Goal: Task Accomplishment & Management: Use online tool/utility

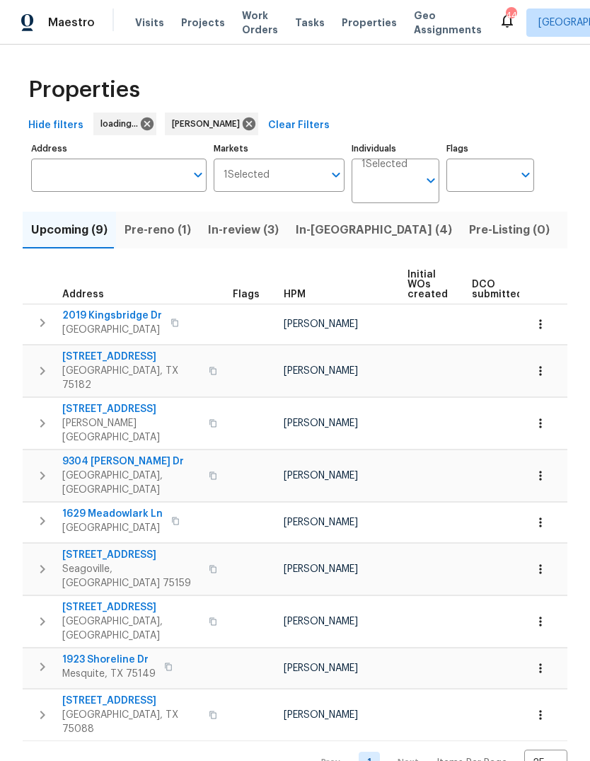
click at [156, 233] on span "Pre-reno (1)" at bounding box center [158, 230] width 67 height 20
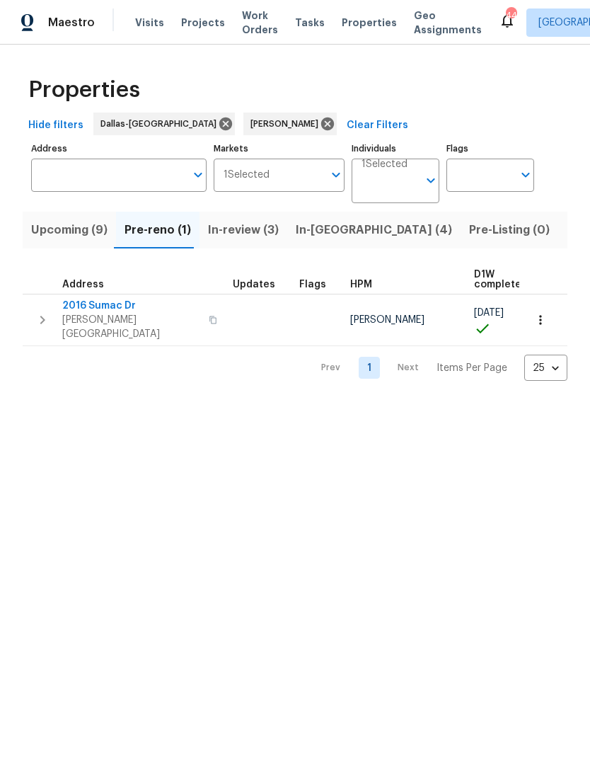
click at [86, 308] on span "2016 Sumac Dr" at bounding box center [131, 306] width 138 height 14
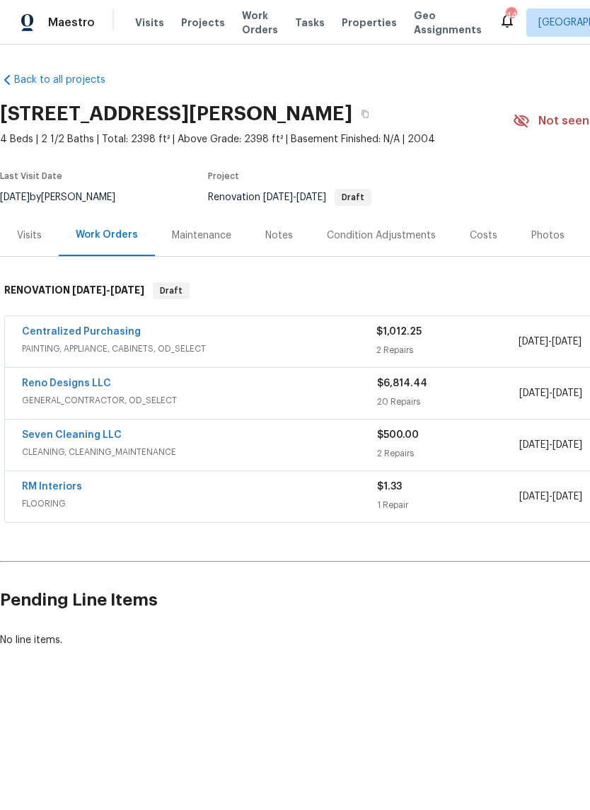
click at [288, 406] on span "GENERAL_CONTRACTOR, OD_SELECT" at bounding box center [199, 400] width 355 height 14
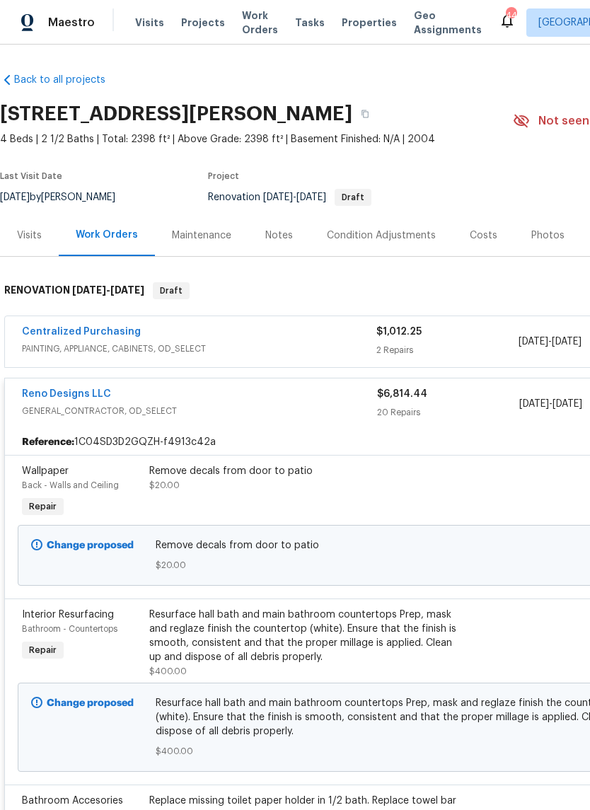
click at [287, 502] on div "Remove decals from door to patio $20.00" at bounding box center [304, 492] width 318 height 65
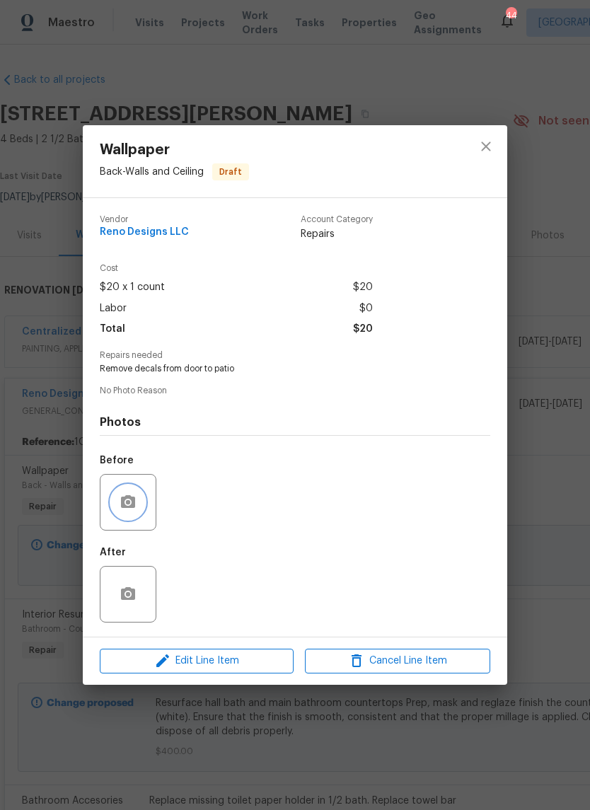
click at [132, 508] on icon "button" at bounding box center [128, 501] width 14 height 13
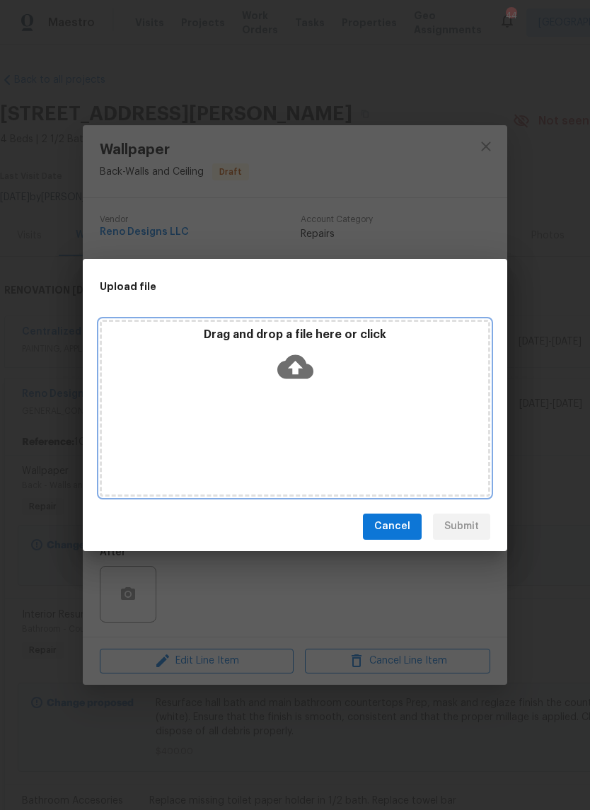
click at [296, 371] on icon at bounding box center [295, 367] width 36 height 36
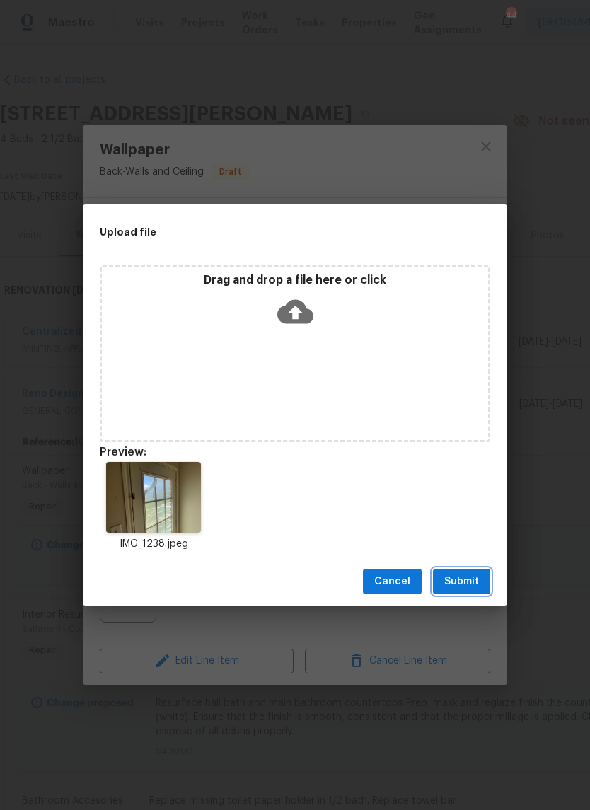
click at [474, 575] on span "Submit" at bounding box center [461, 582] width 35 height 18
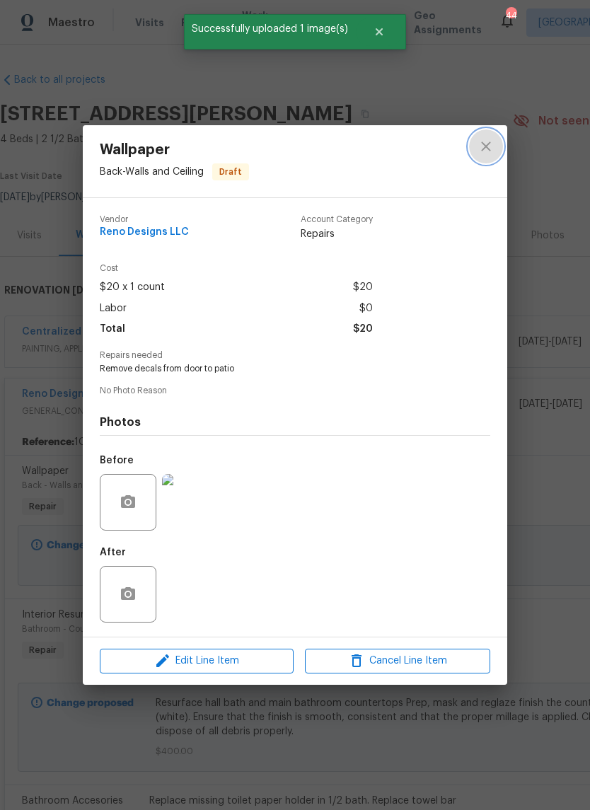
click at [489, 146] on icon "close" at bounding box center [486, 146] width 17 height 17
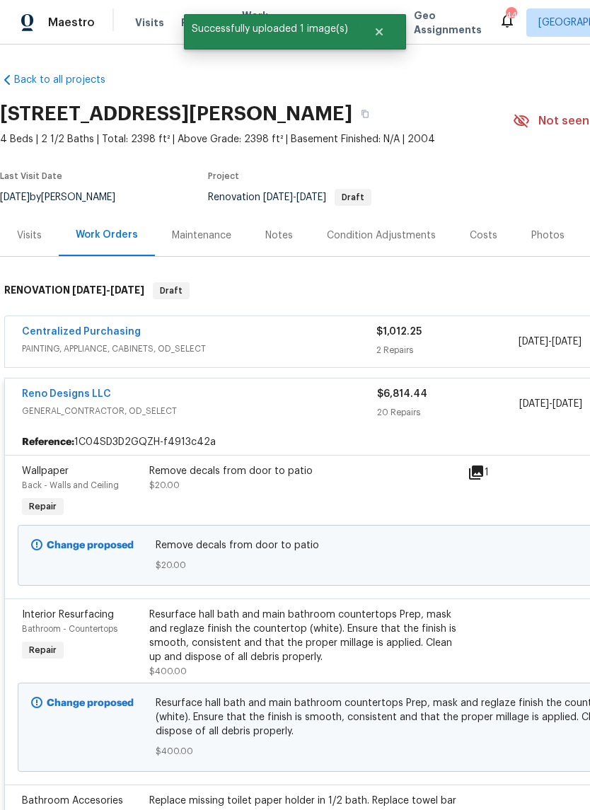
click at [275, 640] on div "Resurface hall bath and main bathroom countertops Prep, mask and reglaze finish…" at bounding box center [304, 636] width 310 height 57
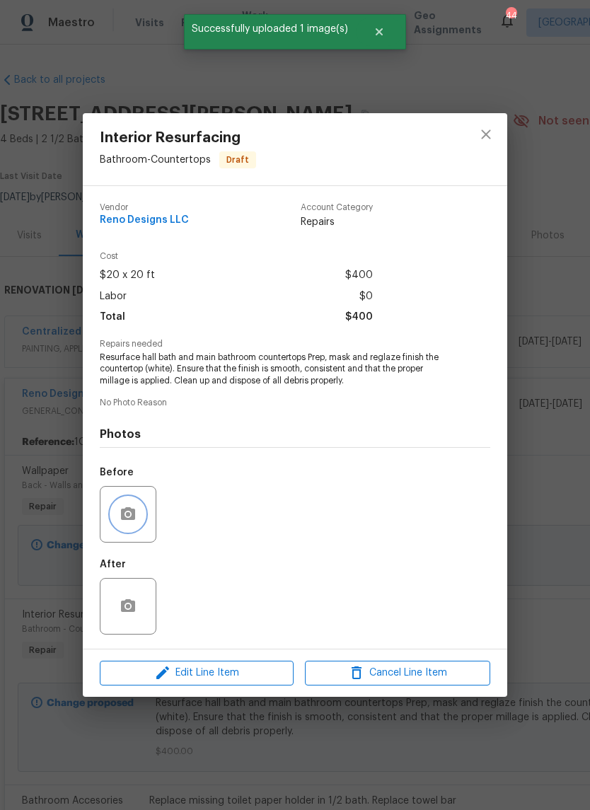
click at [130, 519] on icon "button" at bounding box center [128, 514] width 17 height 17
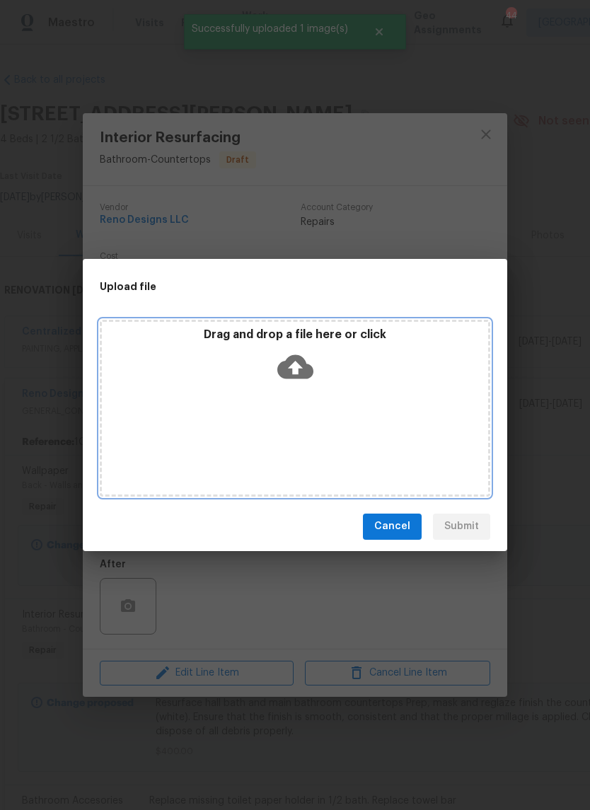
click at [304, 364] on icon at bounding box center [295, 366] width 36 height 24
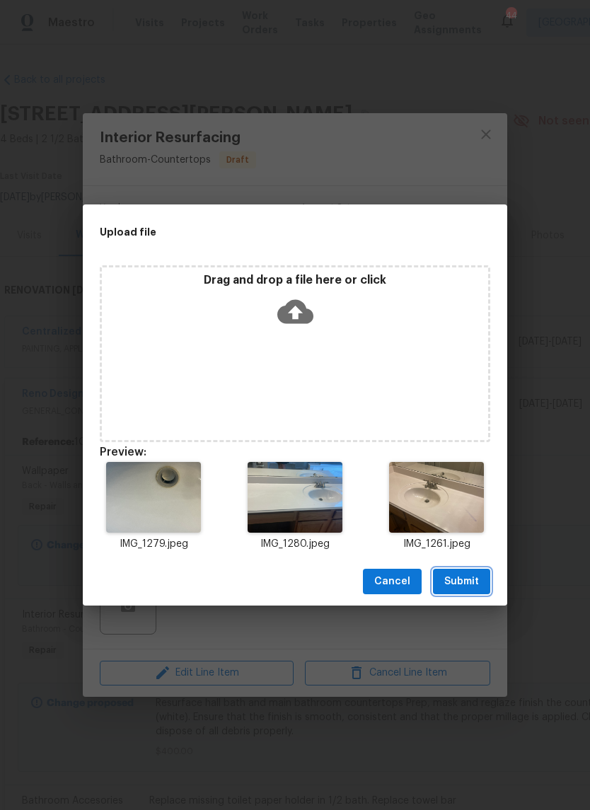
click at [470, 579] on span "Submit" at bounding box center [461, 582] width 35 height 18
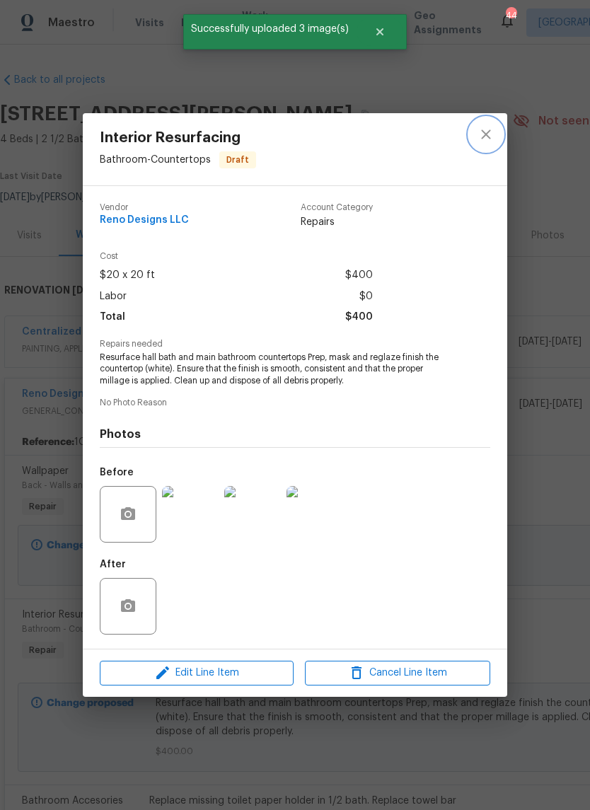
click at [483, 134] on icon "close" at bounding box center [486, 134] width 17 height 17
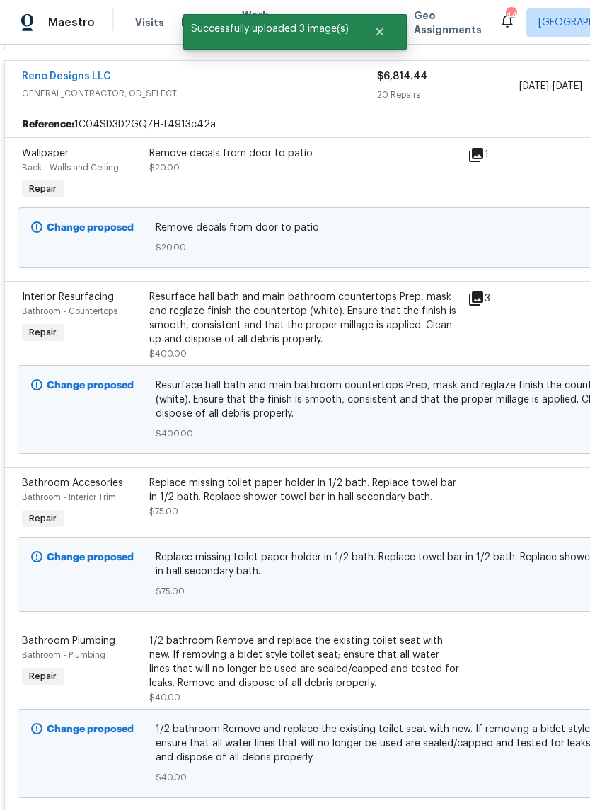
scroll to position [329, 0]
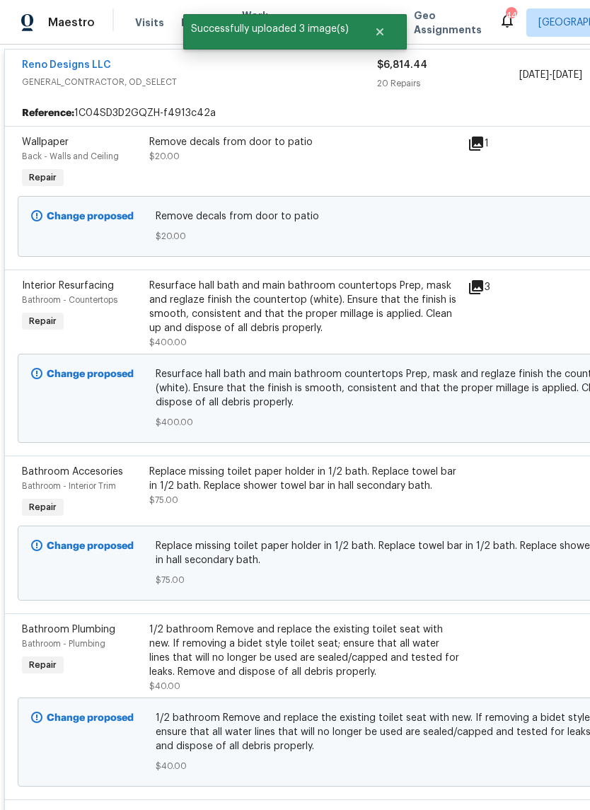
click at [429, 485] on div "Replace missing toilet paper holder in 1/2 bath. Replace towel bar in 1/2 bath.…" at bounding box center [304, 479] width 310 height 28
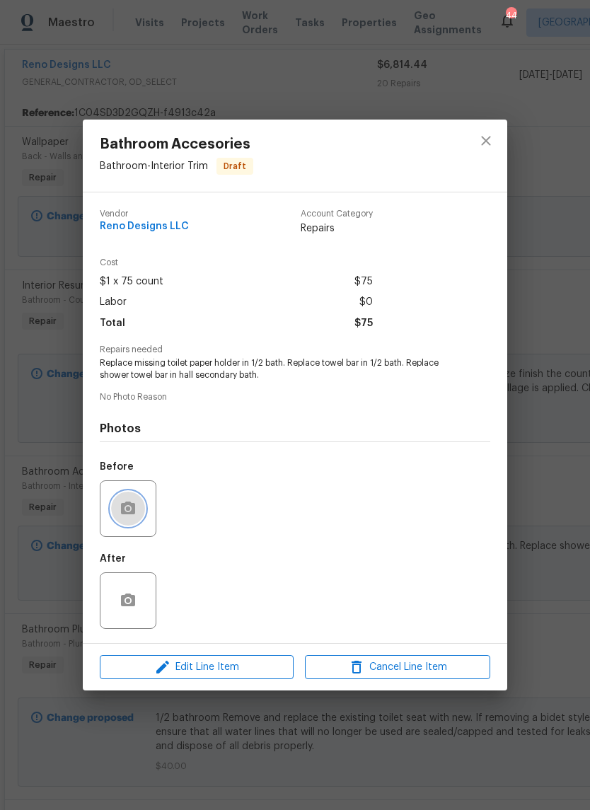
click at [118, 509] on button "button" at bounding box center [128, 509] width 34 height 34
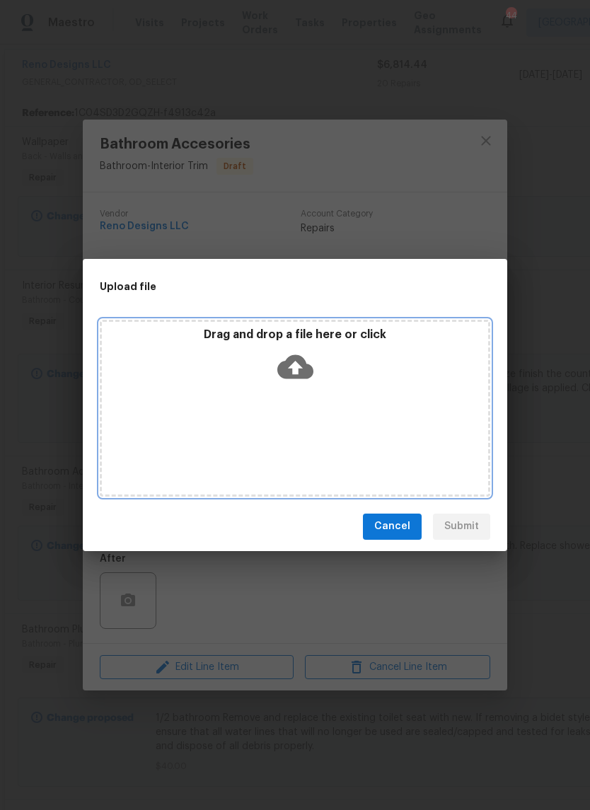
click at [301, 371] on icon at bounding box center [295, 366] width 36 height 24
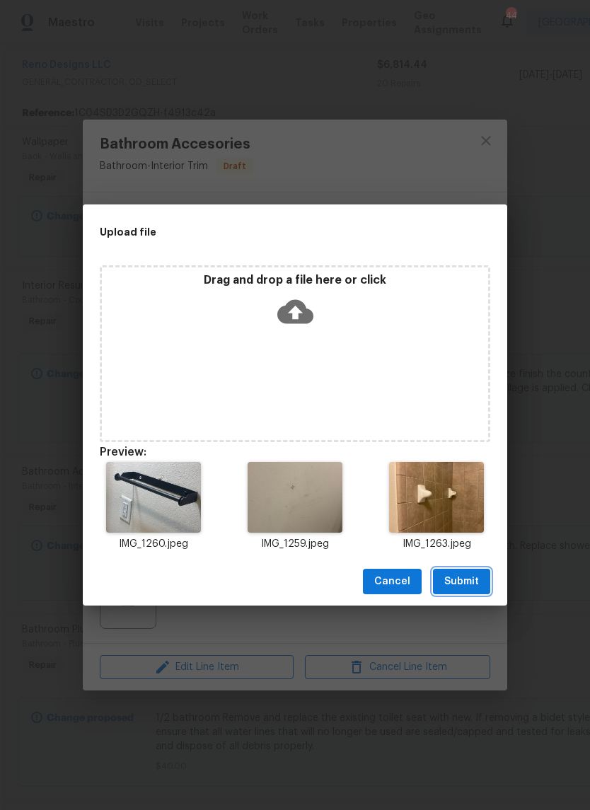
click at [470, 572] on button "Submit" at bounding box center [461, 582] width 57 height 26
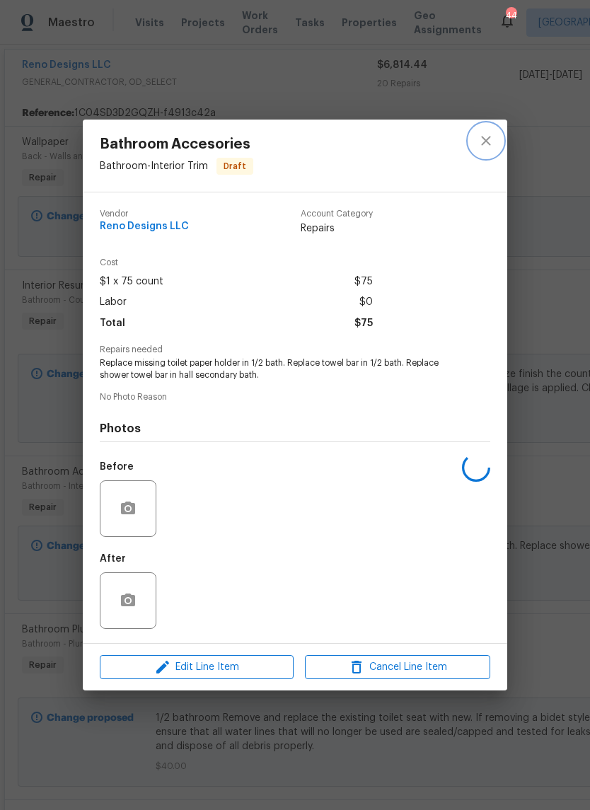
click at [492, 136] on icon "close" at bounding box center [486, 140] width 17 height 17
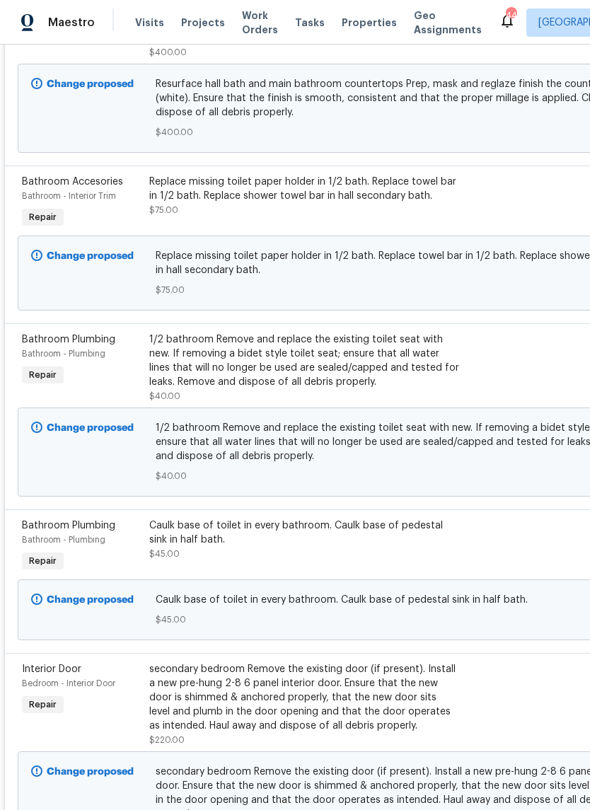
scroll to position [620, 0]
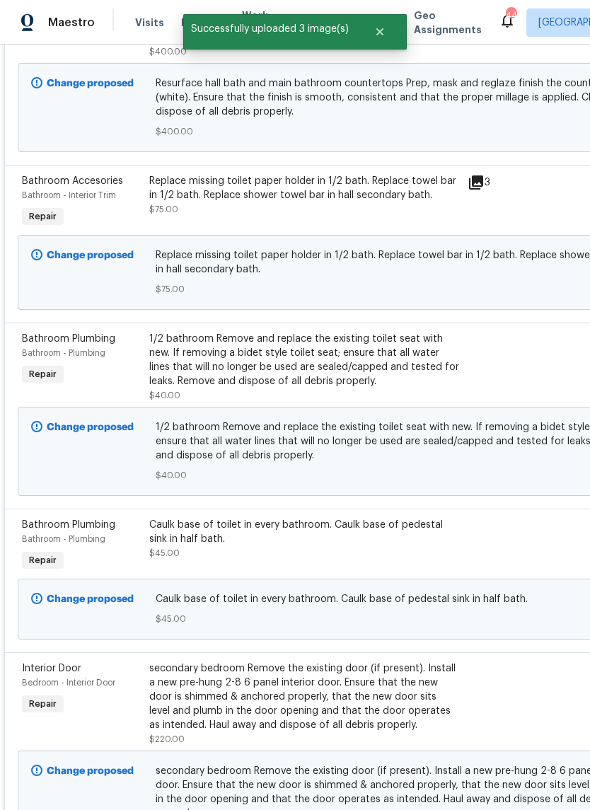
click at [178, 378] on div "1/2 bathroom Remove and replace the existing toilet seat with new. If removing …" at bounding box center [304, 360] width 310 height 57
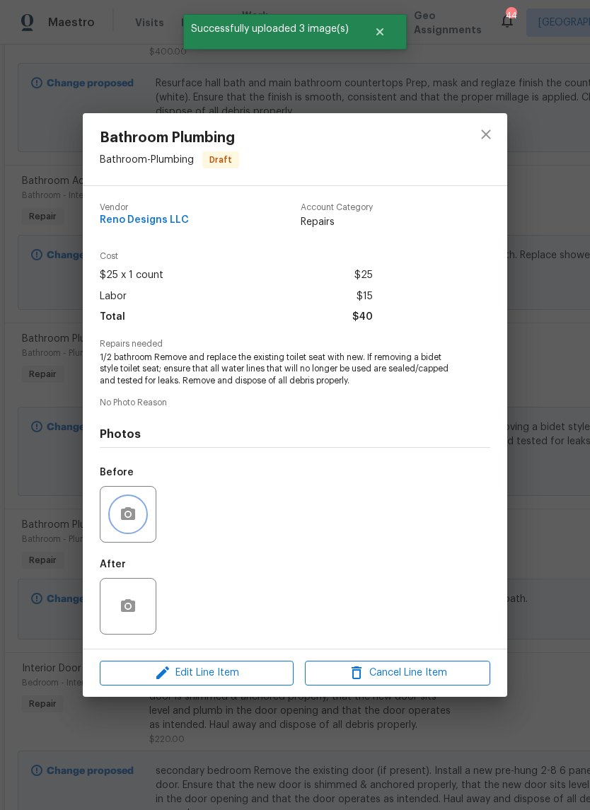
click at [137, 524] on button "button" at bounding box center [128, 514] width 34 height 34
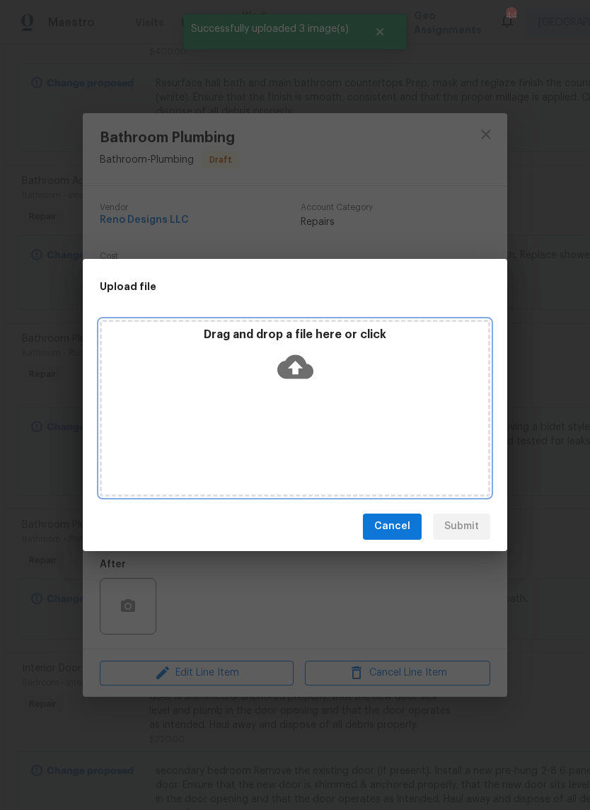
click at [306, 374] on icon at bounding box center [295, 366] width 36 height 24
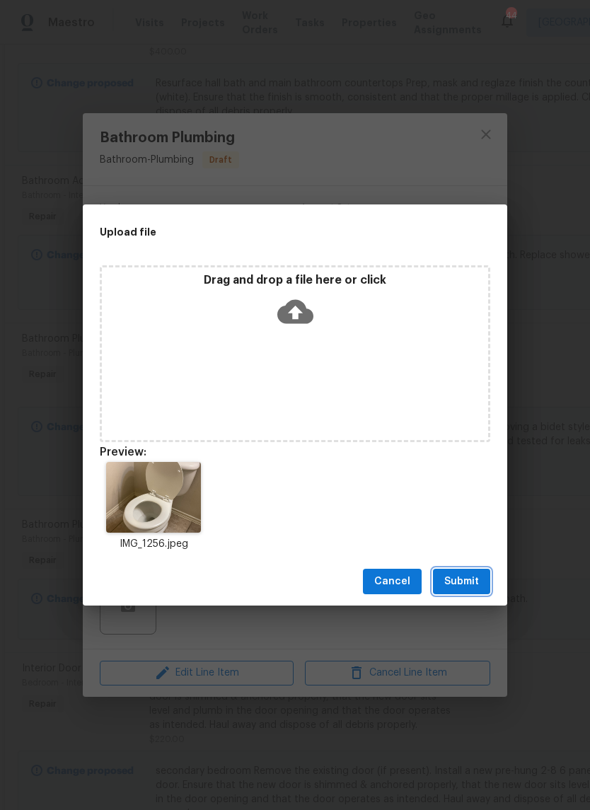
click at [463, 575] on span "Submit" at bounding box center [461, 582] width 35 height 18
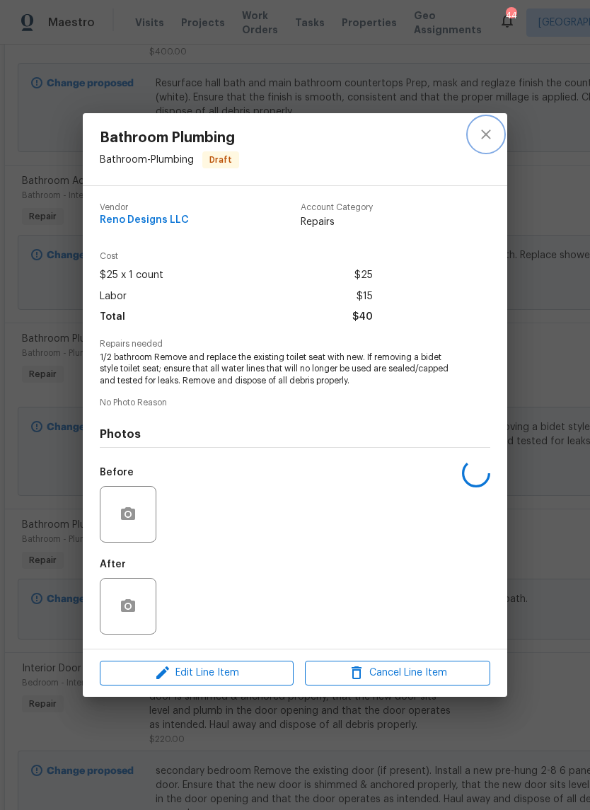
click at [490, 130] on icon "close" at bounding box center [486, 134] width 17 height 17
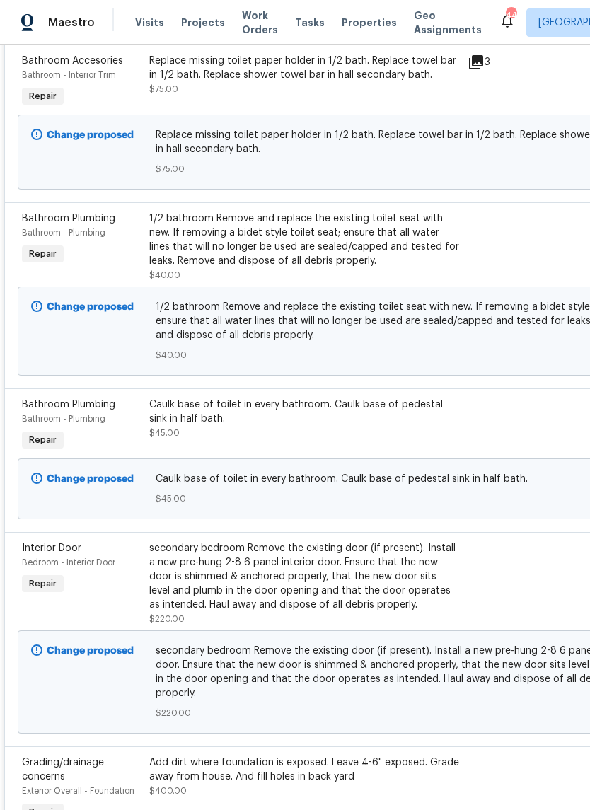
scroll to position [741, 0]
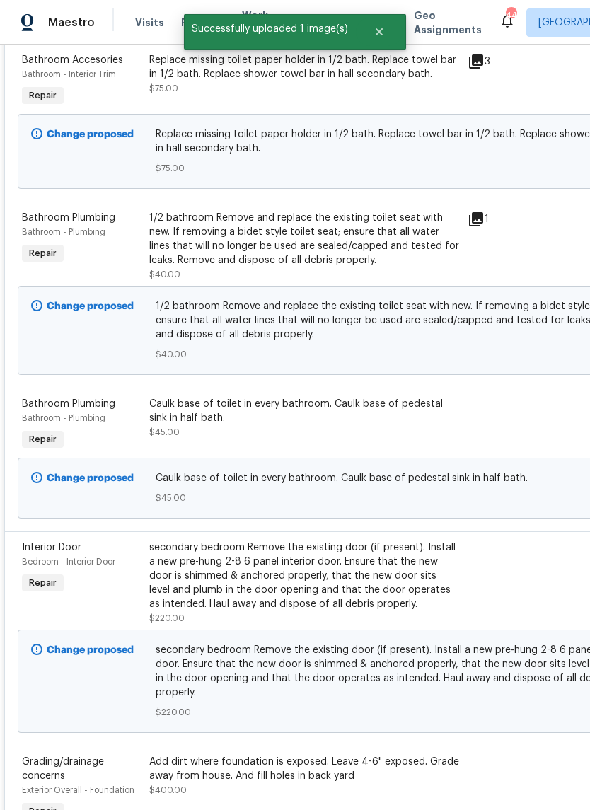
click at [291, 422] on div "Caulk base of toilet in every bathroom. Caulk base of pedestal sink in half bat…" at bounding box center [304, 411] width 310 height 28
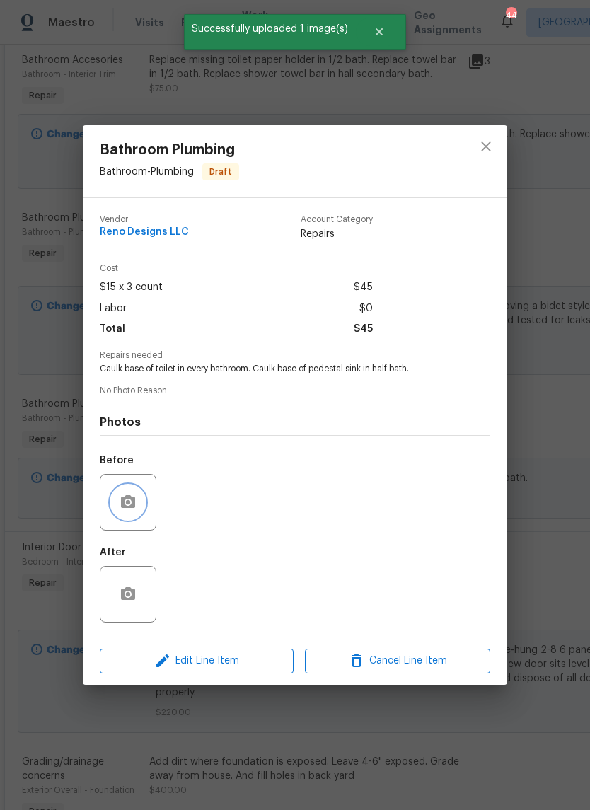
click at [141, 510] on button "button" at bounding box center [128, 502] width 34 height 34
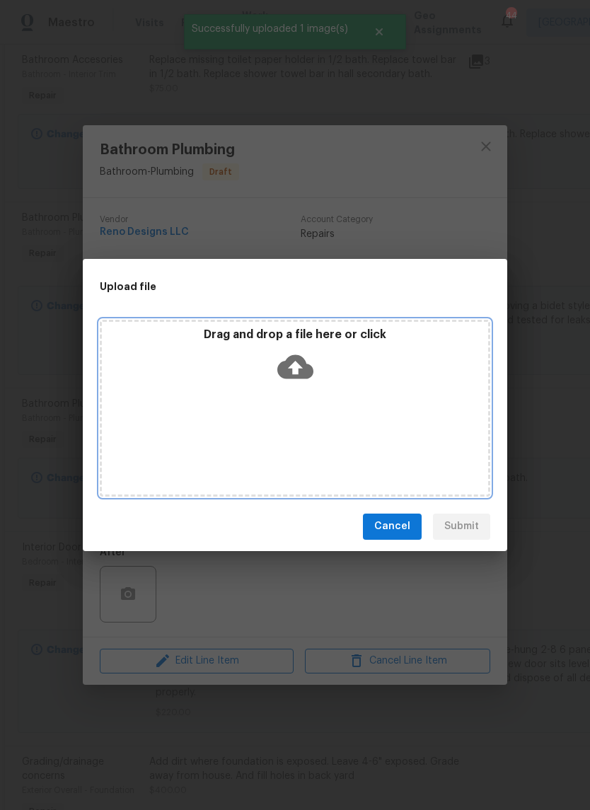
click at [296, 373] on icon at bounding box center [295, 367] width 36 height 36
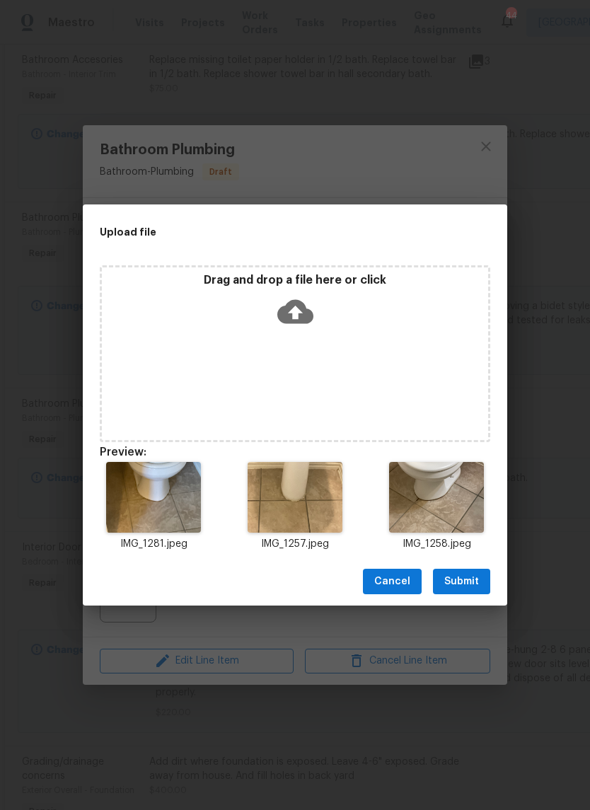
click at [468, 570] on button "Submit" at bounding box center [461, 582] width 57 height 26
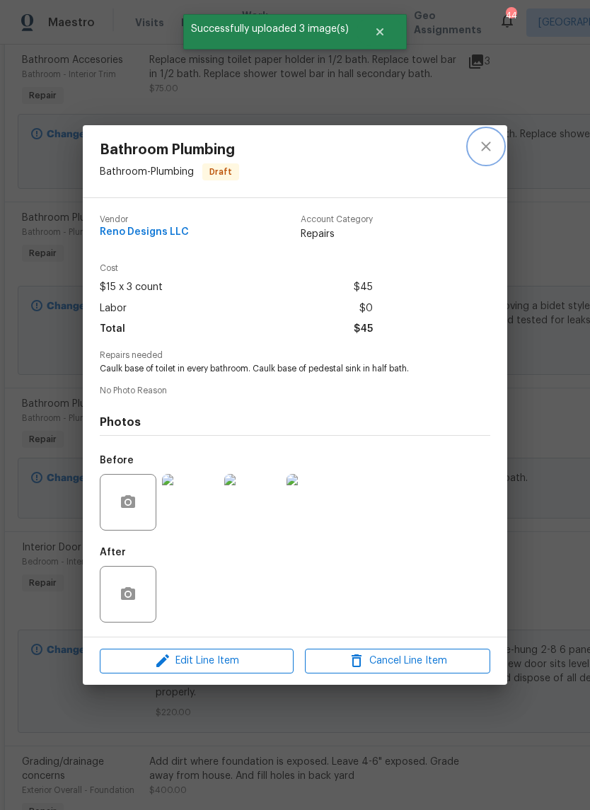
click at [496, 139] on button "close" at bounding box center [486, 146] width 34 height 34
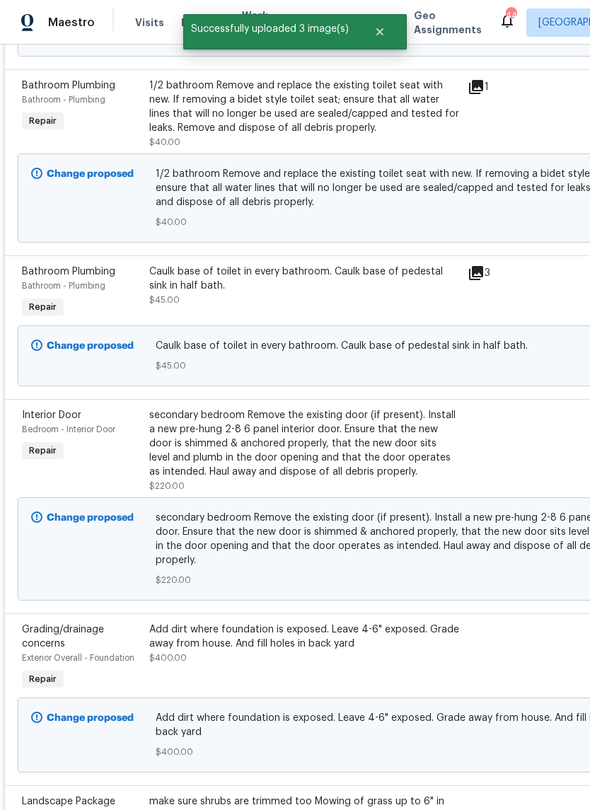
scroll to position [874, 0]
click at [308, 446] on div "secondary bedroom Remove the existing door (if present). Install a new pre-hung…" at bounding box center [304, 442] width 310 height 71
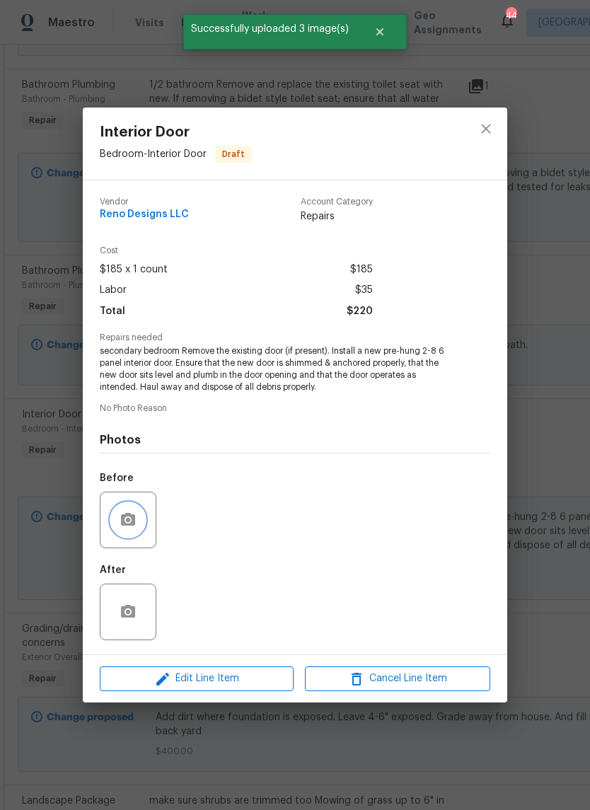
click at [137, 519] on button "button" at bounding box center [128, 520] width 34 height 34
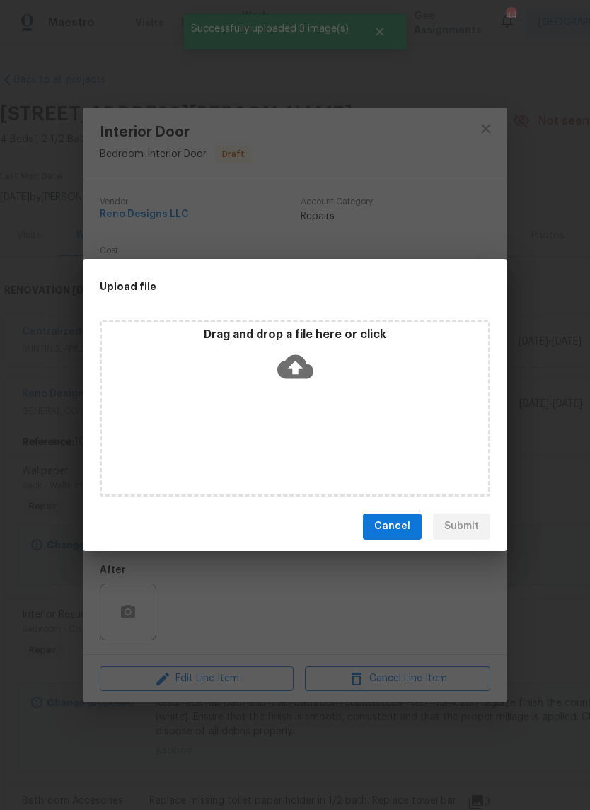
scroll to position [874, 0]
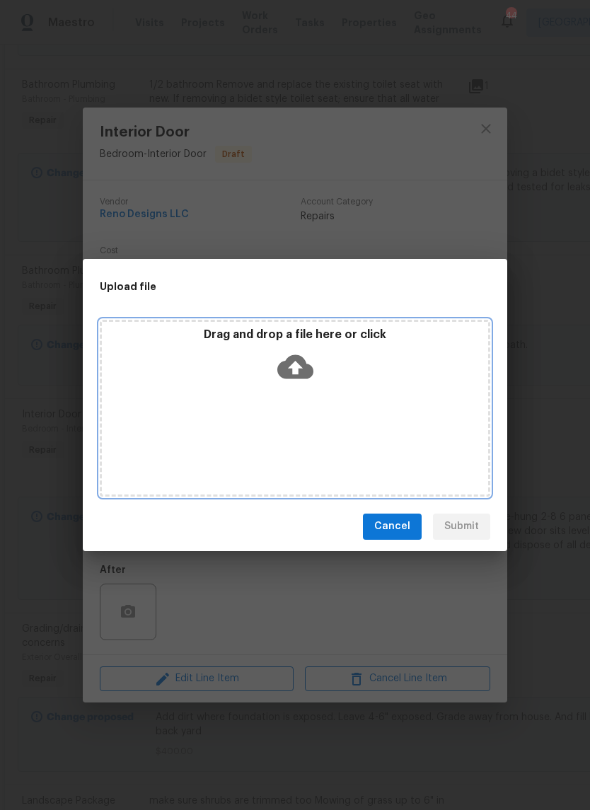
click at [294, 363] on icon at bounding box center [295, 367] width 36 height 36
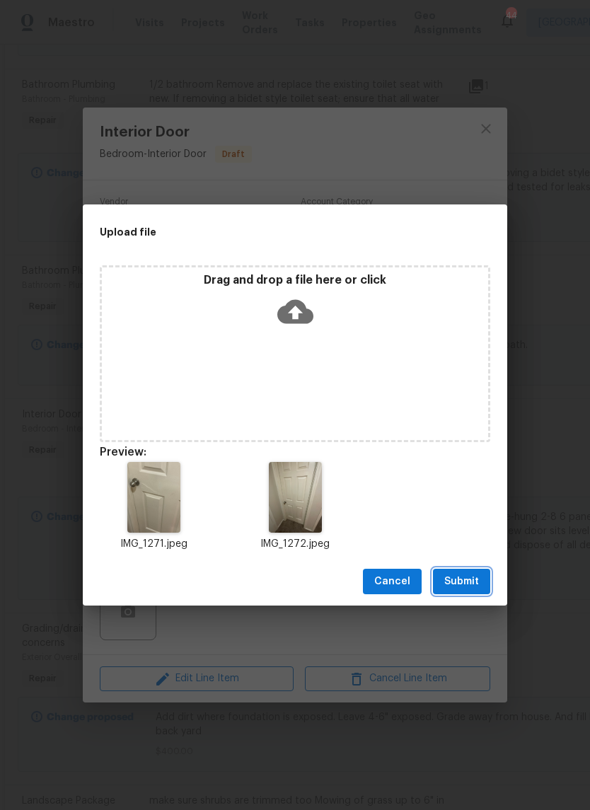
click at [470, 582] on span "Submit" at bounding box center [461, 582] width 35 height 18
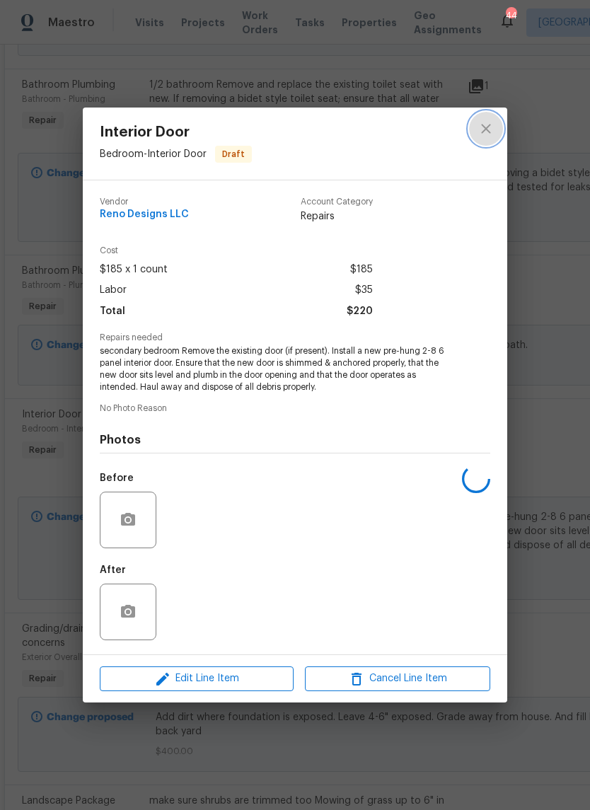
click at [492, 122] on icon "close" at bounding box center [486, 128] width 17 height 17
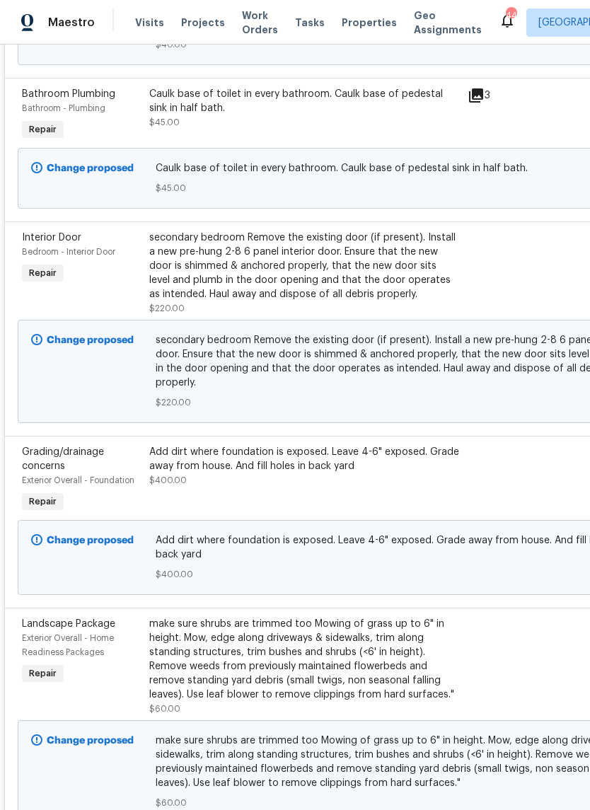
scroll to position [1056, 0]
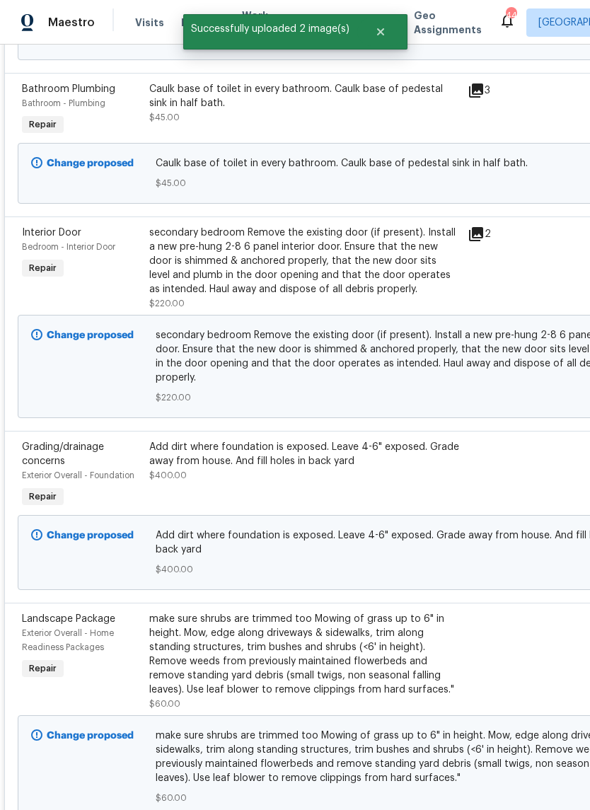
click at [141, 453] on div "Grading/drainage concerns Exterior Overall - Foundation Repair" at bounding box center [81, 475] width 127 height 79
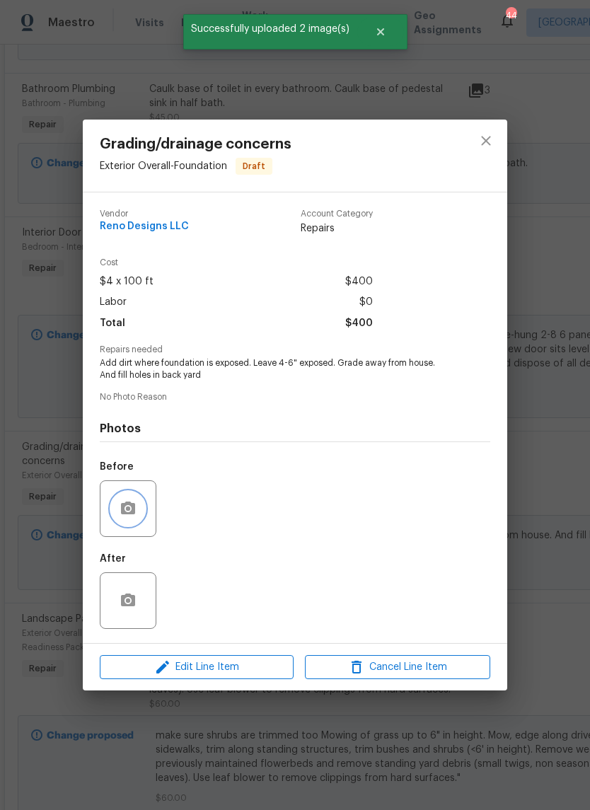
click at [133, 510] on icon "button" at bounding box center [128, 508] width 14 height 13
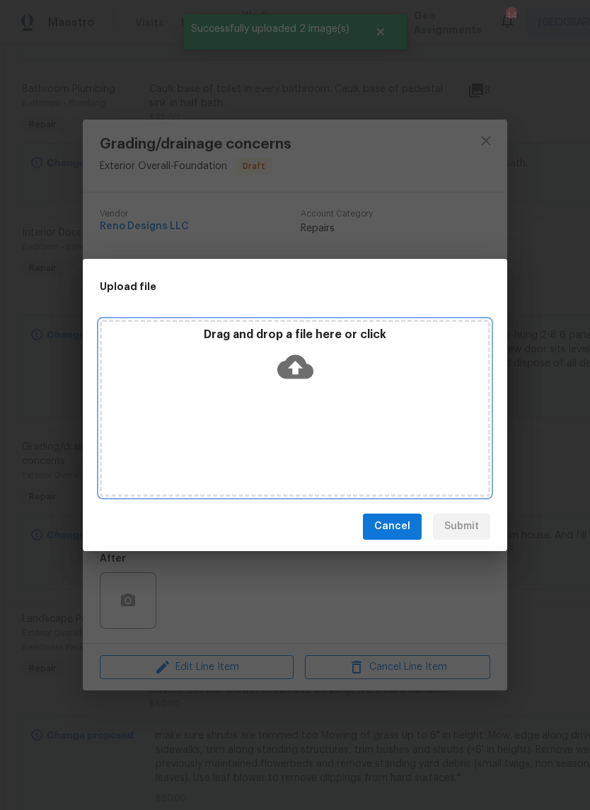
click at [294, 368] on icon at bounding box center [295, 367] width 36 height 36
